Goal: Task Accomplishment & Management: Use online tool/utility

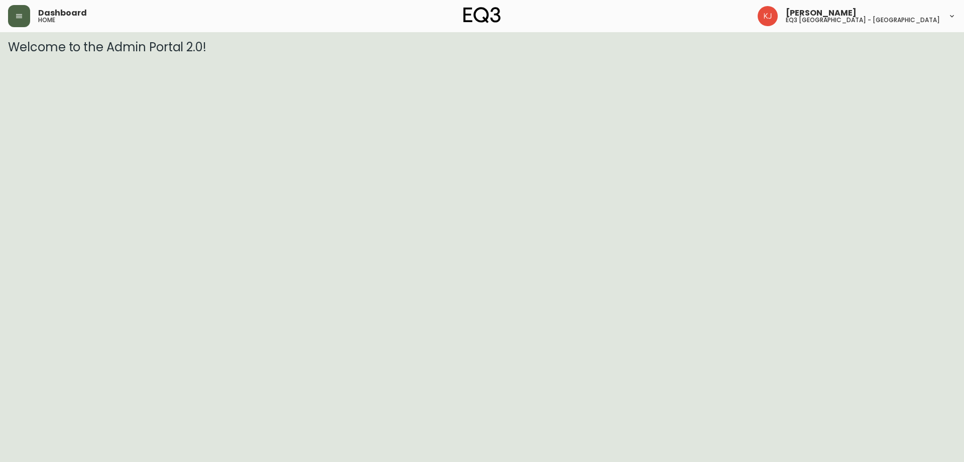
click at [12, 8] on button "button" at bounding box center [19, 16] width 22 height 22
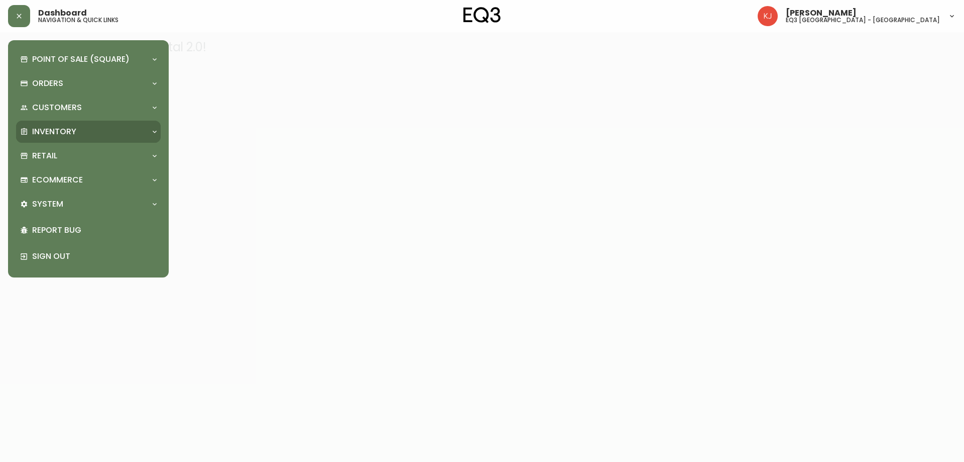
click at [68, 133] on p "Inventory" at bounding box center [54, 131] width 44 height 11
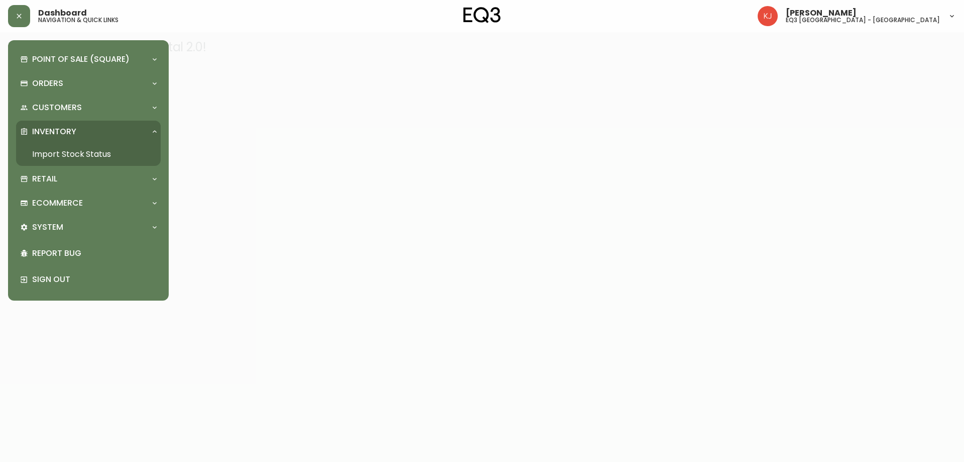
click at [77, 151] on link "Import Stock Status" at bounding box center [88, 154] width 145 height 23
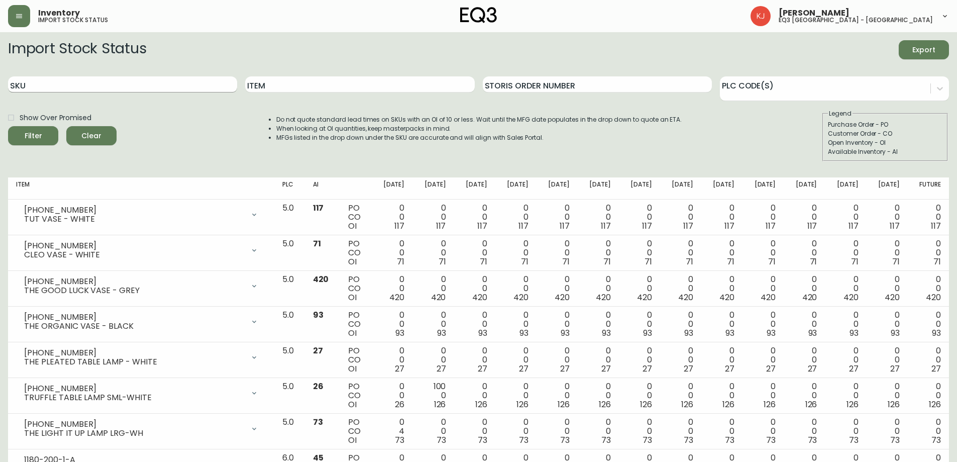
click at [155, 86] on input "SKU" at bounding box center [122, 84] width 229 height 16
paste input "[PHONE_NUMBER]"
type input "[PHONE_NUMBER]"
click at [8, 126] on button "Filter" at bounding box center [33, 135] width 50 height 19
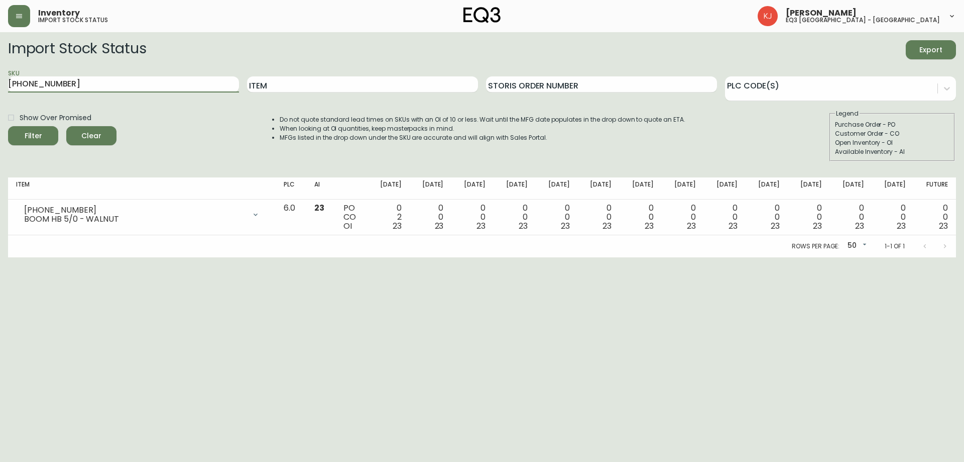
drag, startPoint x: 101, startPoint y: 82, endPoint x: 0, endPoint y: 68, distance: 101.9
click at [0, 64] on main "Import Stock Status Export SKU [PHONE_NUMBER] Item Storis Order Number PLC Code…" at bounding box center [482, 144] width 964 height 225
paste input "[PHONE_NUMBER]"
click at [8, 126] on button "Filter" at bounding box center [33, 135] width 50 height 19
type input "6"
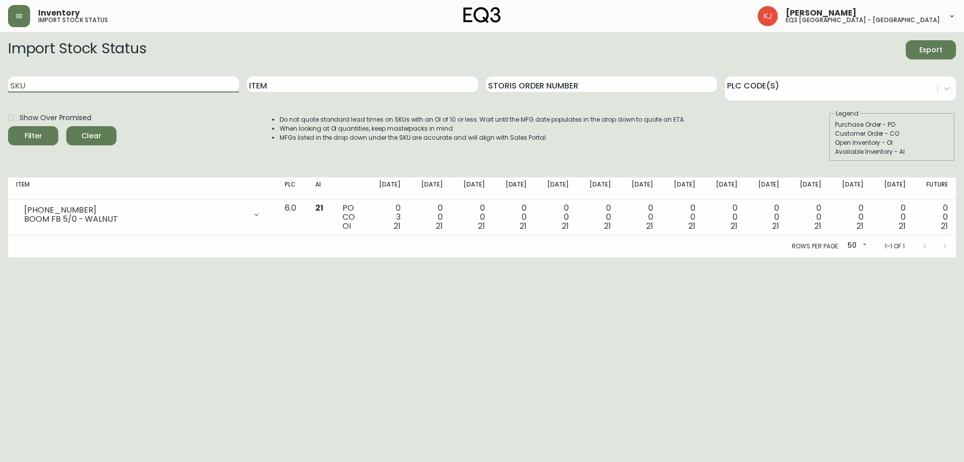
paste input "[PHONE_NUMBER]"
click at [8, 126] on button "Filter" at bounding box center [33, 135] width 50 height 19
drag, startPoint x: 66, startPoint y: 91, endPoint x: 0, endPoint y: 81, distance: 67.1
click at [0, 81] on main "Import Stock Status Export SKU [PHONE_NUMBER] Item Storis Order Number PLC Code…" at bounding box center [482, 144] width 964 height 225
drag, startPoint x: 142, startPoint y: 79, endPoint x: 0, endPoint y: 53, distance: 144.1
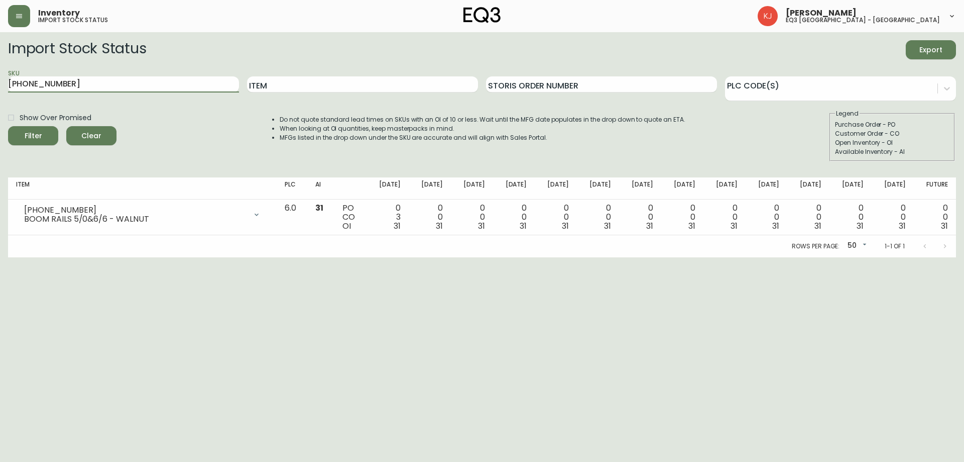
click at [0, 59] on main "Import Stock Status Export SKU [PHONE_NUMBER] Item Storis Order Number PLC Code…" at bounding box center [482, 144] width 964 height 225
paste input "2"
click at [8, 126] on button "Filter" at bounding box center [33, 135] width 50 height 19
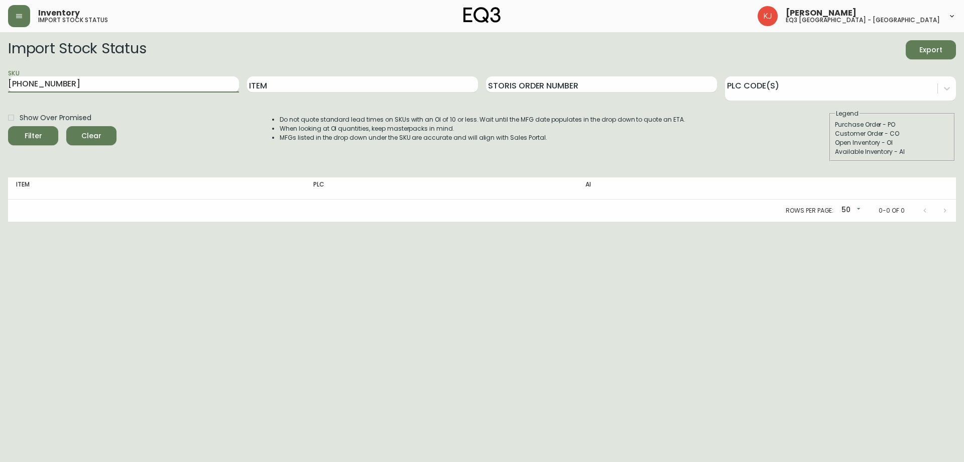
click at [78, 85] on input "[PHONE_NUMBER]" at bounding box center [123, 84] width 231 height 16
click at [8, 126] on button "Filter" at bounding box center [33, 135] width 50 height 19
drag, startPoint x: 161, startPoint y: 86, endPoint x: 0, endPoint y: 94, distance: 161.4
click at [0, 94] on main "Import Stock Status Export SKU [PHONE_NUMBER] Item Storis Order Number PLC Code…" at bounding box center [482, 126] width 964 height 189
type input "BOOM"
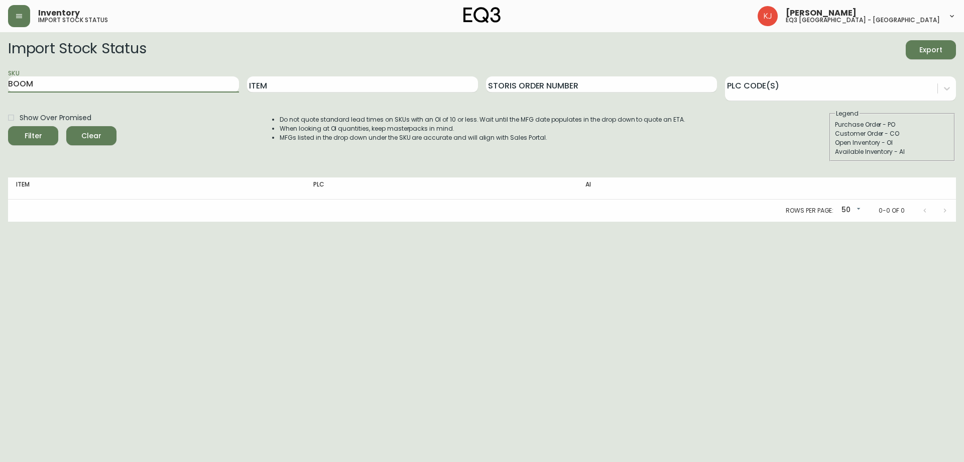
click at [8, 126] on button "Filter" at bounding box center [33, 135] width 50 height 19
drag, startPoint x: 141, startPoint y: 87, endPoint x: 0, endPoint y: 120, distance: 144.9
click at [0, 120] on main "Import Stock Status Export SKU BOOM Item Storis Order Number PLC Code(s) Show O…" at bounding box center [482, 126] width 964 height 189
click at [371, 88] on input "Item" at bounding box center [362, 84] width 231 height 16
type input "BOOM"
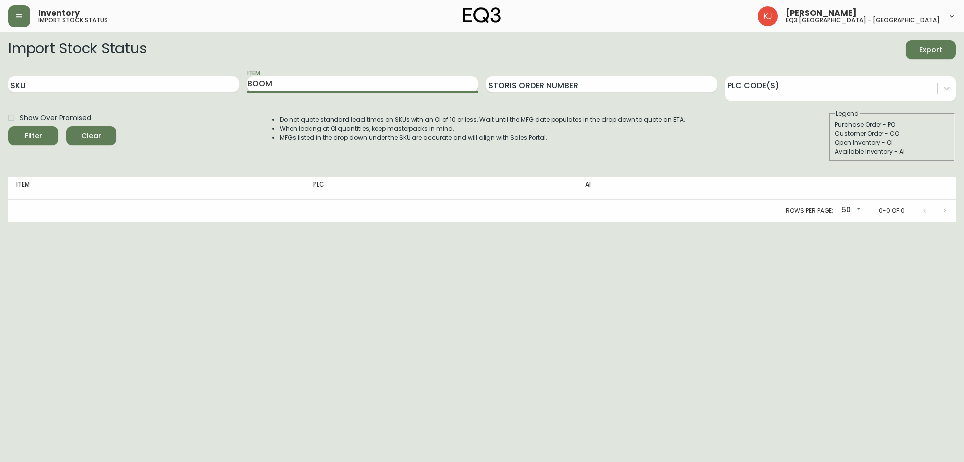
click at [8, 126] on button "Filter" at bounding box center [33, 135] width 50 height 19
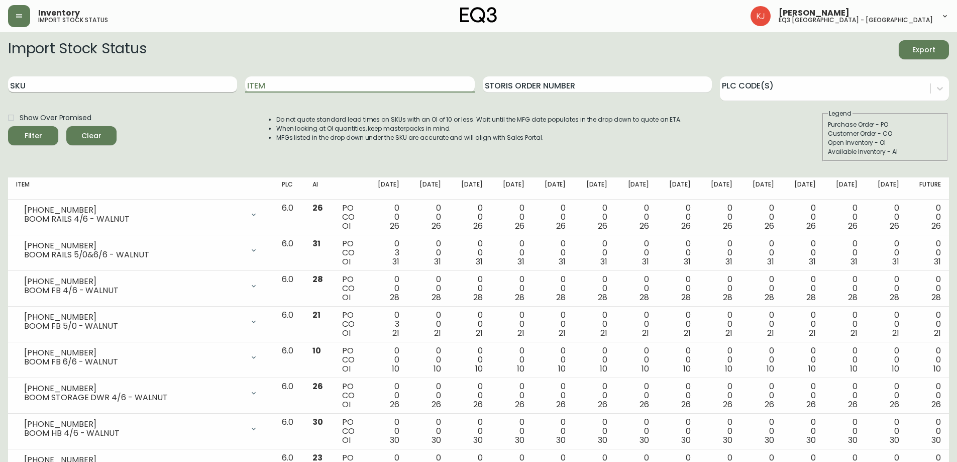
click at [116, 90] on input "SKU" at bounding box center [122, 84] width 229 height 16
paste input "[PHONE_NUMBER]"
click at [8, 126] on button "Filter" at bounding box center [33, 135] width 50 height 19
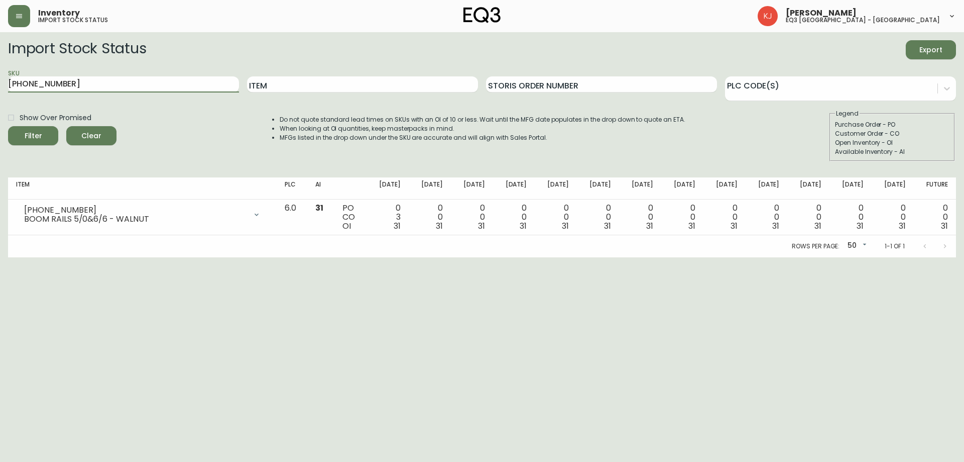
drag, startPoint x: 105, startPoint y: 83, endPoint x: 0, endPoint y: 82, distance: 105.0
click at [0, 82] on main "Import Stock Status Export SKU [PHONE_NUMBER] Item Storis Order Number PLC Code…" at bounding box center [482, 144] width 964 height 225
paste input "2"
click at [8, 126] on button "Filter" at bounding box center [33, 135] width 50 height 19
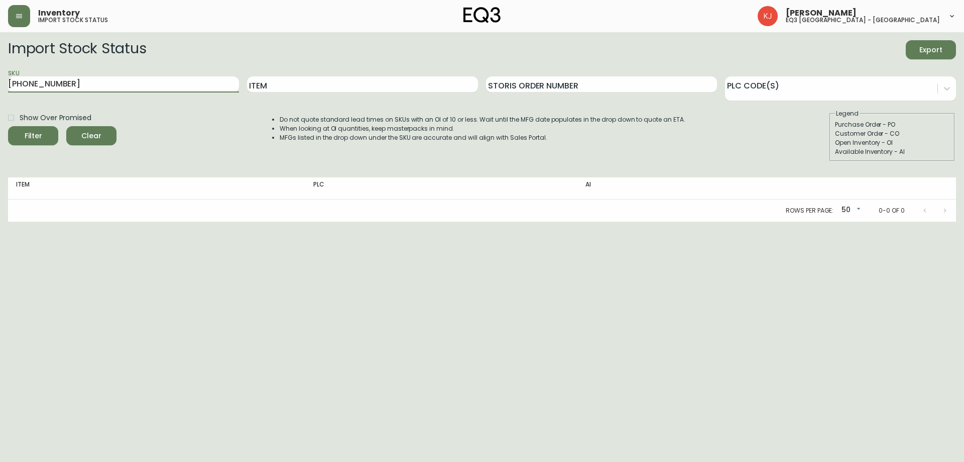
click at [8, 126] on button "Filter" at bounding box center [33, 135] width 50 height 19
click at [134, 86] on input "[PHONE_NUMBER]" at bounding box center [123, 84] width 231 height 16
type input "6"
paste input "[PHONE_NUMBER]"
type input "[PHONE_NUMBER]"
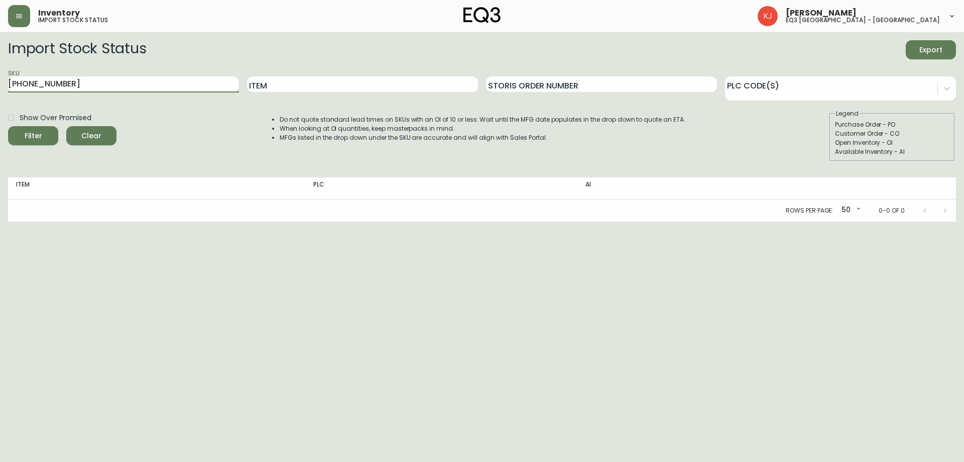
click at [8, 126] on button "Filter" at bounding box center [33, 135] width 50 height 19
click at [284, 87] on input "Item" at bounding box center [362, 84] width 231 height 16
type input "boom"
click at [8, 126] on button "Filter" at bounding box center [33, 135] width 50 height 19
drag, startPoint x: 116, startPoint y: 78, endPoint x: 0, endPoint y: 76, distance: 115.6
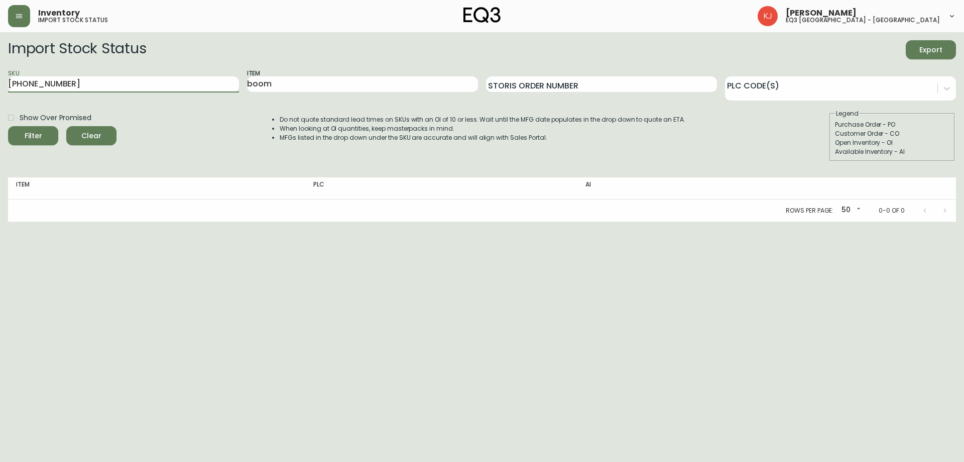
click at [0, 76] on main "Import Stock Status Export SKU [PHONE_NUMBER] Item boom Storis Order Number PLC…" at bounding box center [482, 126] width 964 height 189
drag, startPoint x: 288, startPoint y: 80, endPoint x: 171, endPoint y: 90, distance: 117.0
click at [171, 90] on div "SKU Item boom Storis Order Number PLC Code(s)" at bounding box center [482, 84] width 948 height 33
type input "BOOM"
click at [8, 126] on button "Filter" at bounding box center [33, 135] width 50 height 19
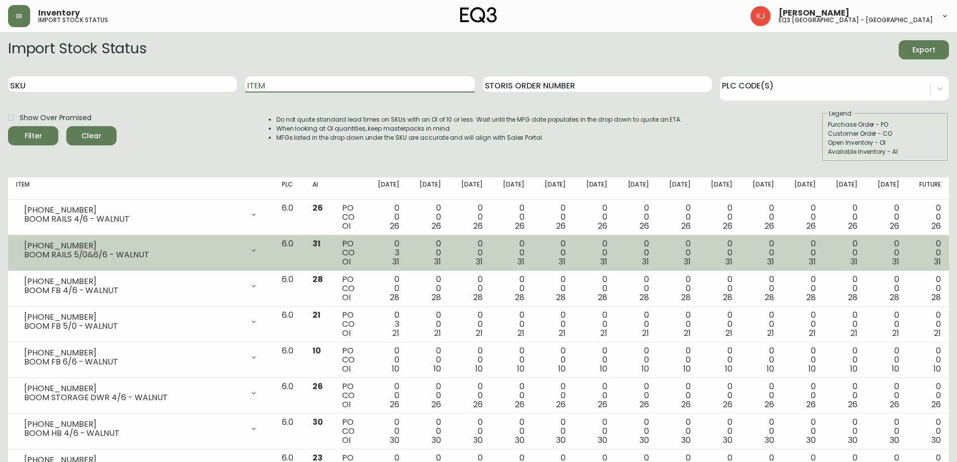
drag, startPoint x: 438, startPoint y: 277, endPoint x: 428, endPoint y: 250, distance: 28.9
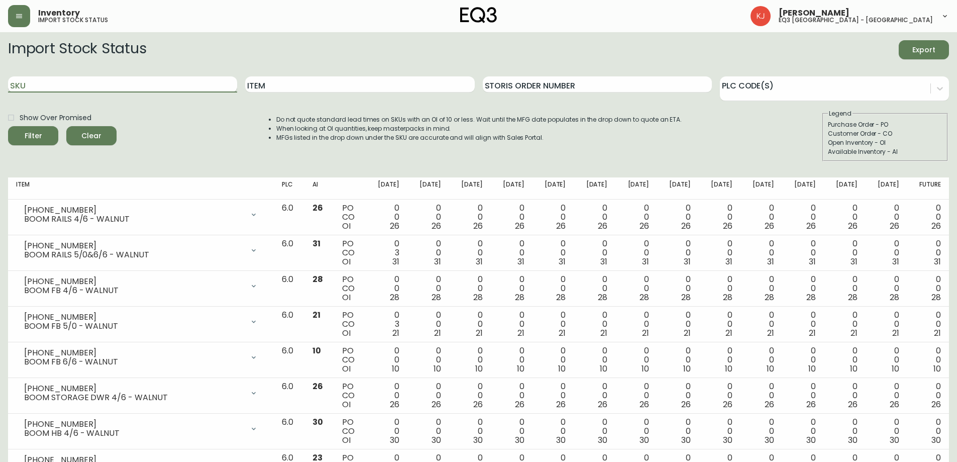
click at [43, 85] on input "SKU" at bounding box center [122, 84] width 229 height 16
paste input "[PHONE_NUMBER]"
type input "[PHONE_NUMBER]"
click at [8, 126] on button "Filter" at bounding box center [33, 135] width 50 height 19
